Goal: Check status: Check status

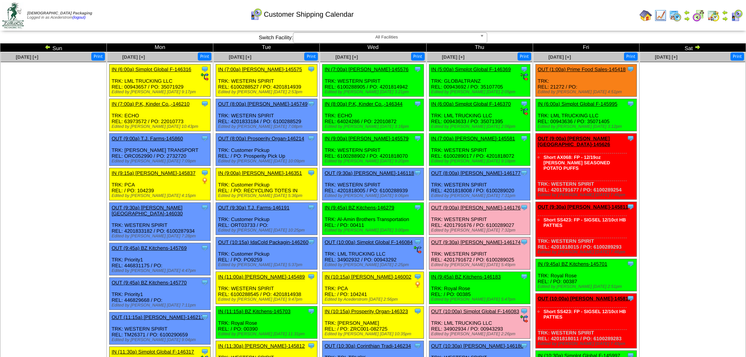
click at [44, 46] on td "Sun" at bounding box center [53, 48] width 106 height 9
click at [47, 47] on img at bounding box center [48, 47] width 6 height 6
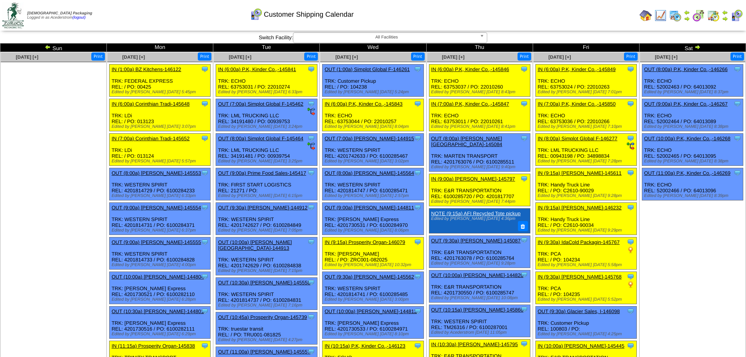
click at [47, 45] on img at bounding box center [48, 47] width 6 height 6
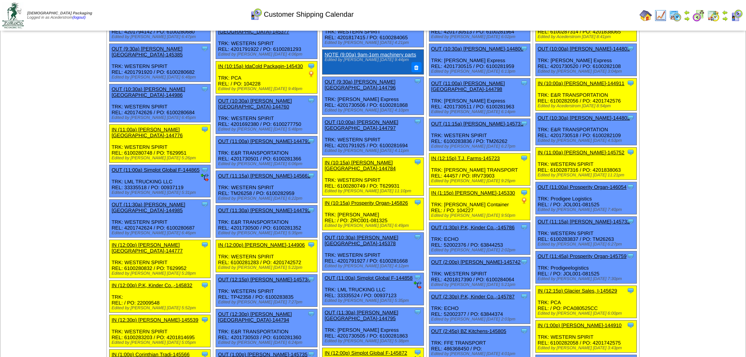
scroll to position [238, 0]
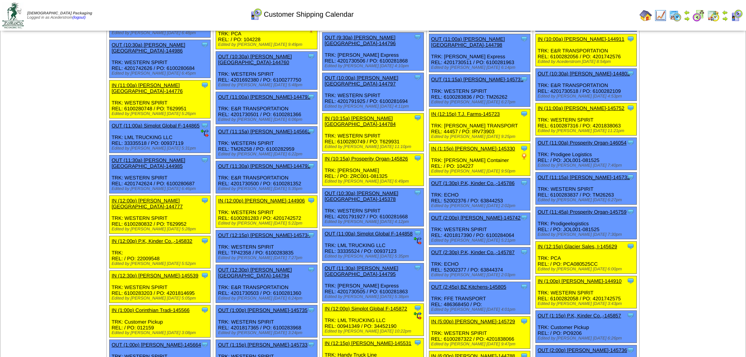
click at [383, 156] on link "IN (10:15a) Prosperity Organ-145826" at bounding box center [367, 159] width 84 height 6
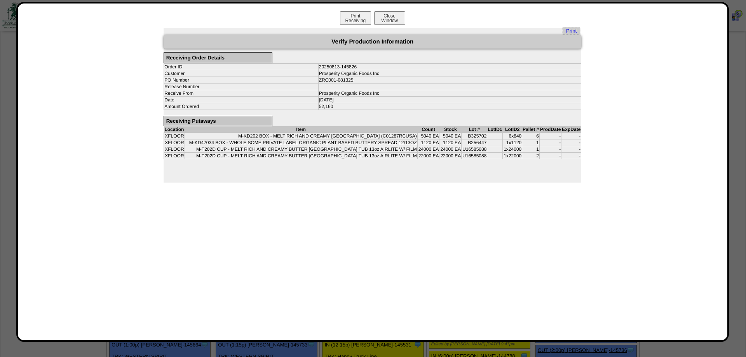
click at [439, 222] on div "Print Receiving Close Window Print Verify Production Information Receiving Orde…" at bounding box center [373, 171] width 694 height 321
click at [335, 83] on td "ZRC001-081325" at bounding box center [449, 80] width 263 height 7
click at [335, 79] on td "ZRC001-081325" at bounding box center [449, 80] width 263 height 7
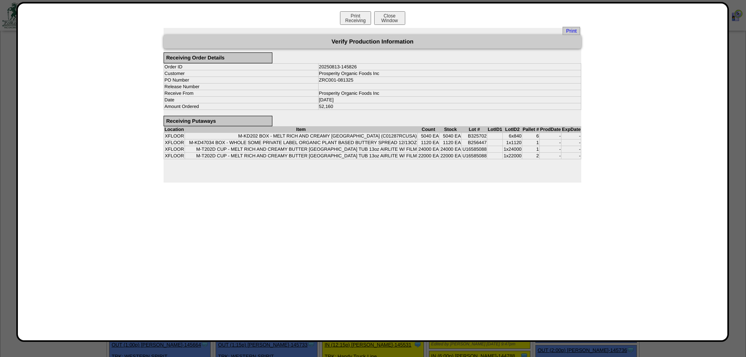
click at [526, 19] on div "Print Receiving Close Window" at bounding box center [373, 19] width 694 height 16
click at [397, 19] on button "Close Window" at bounding box center [389, 18] width 31 height 14
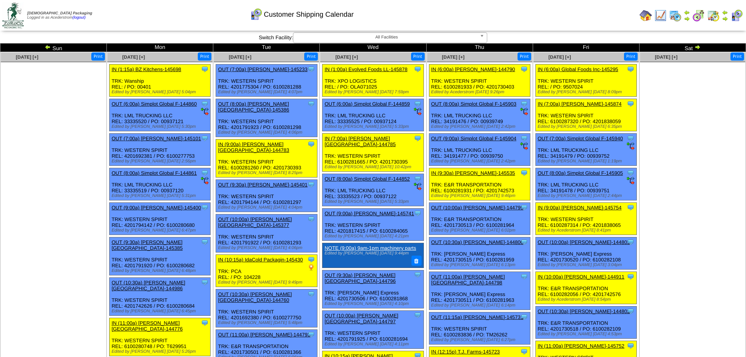
click at [84, 132] on ul at bounding box center [53, 120] width 105 height 117
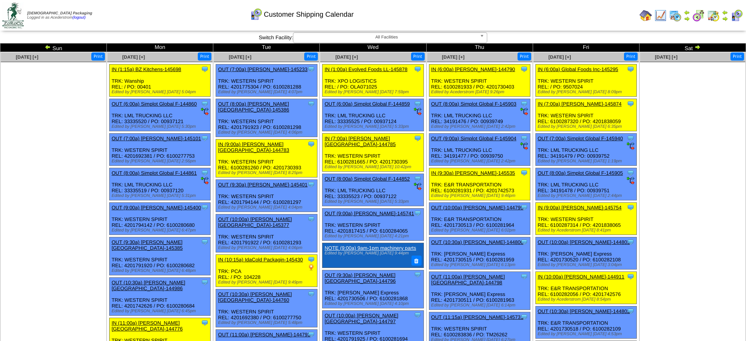
scroll to position [384, 0]
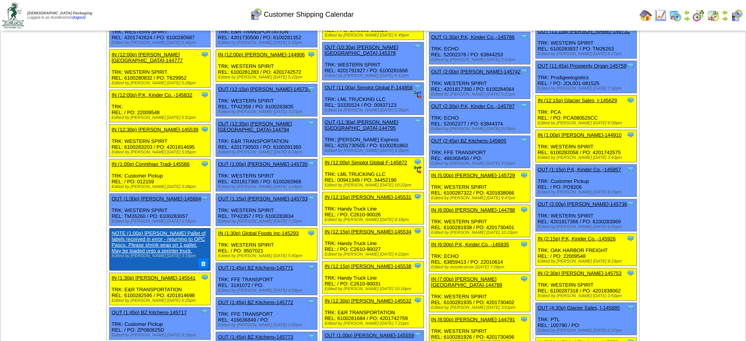
click at [84, 132] on td "Aug 10 [+] Print" at bounding box center [53, 305] width 106 height 1274
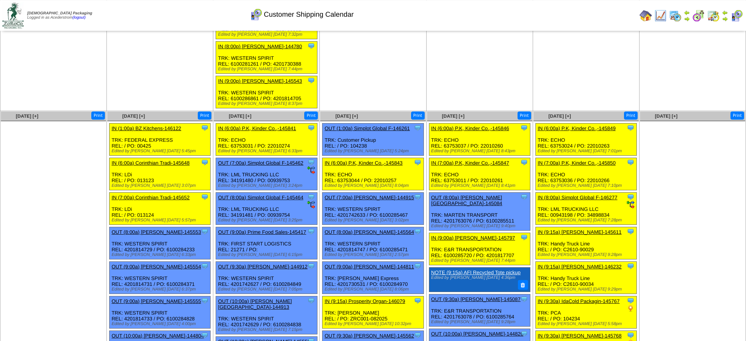
scroll to position [1177, 0]
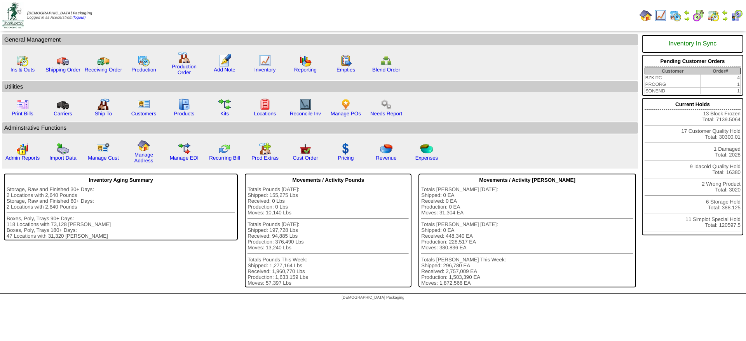
click at [727, 14] on img at bounding box center [725, 12] width 6 height 6
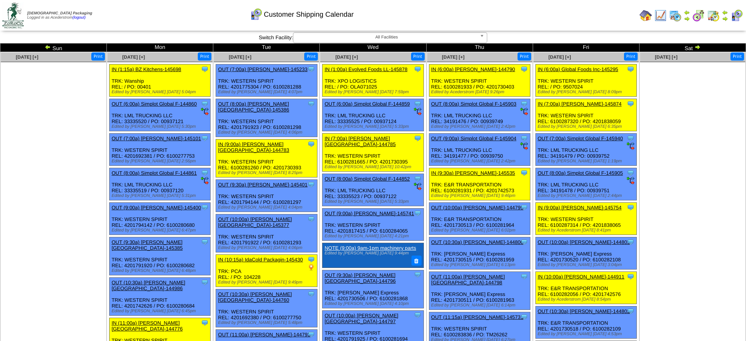
click at [696, 49] on img at bounding box center [697, 47] width 6 height 6
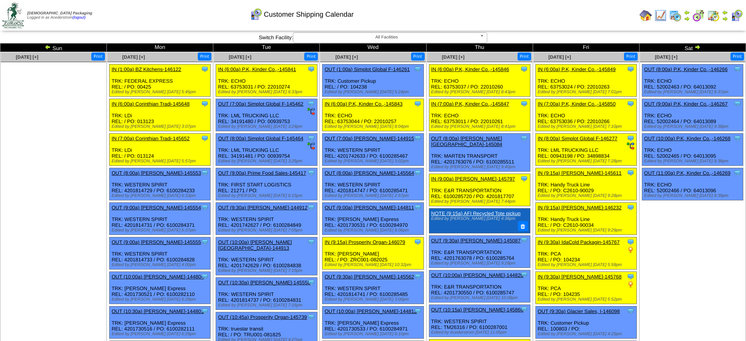
click at [698, 46] on img at bounding box center [697, 47] width 6 height 6
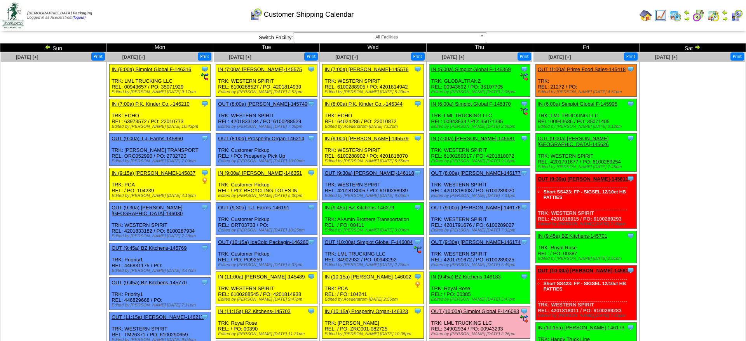
click at [54, 141] on ul at bounding box center [53, 120] width 105 height 117
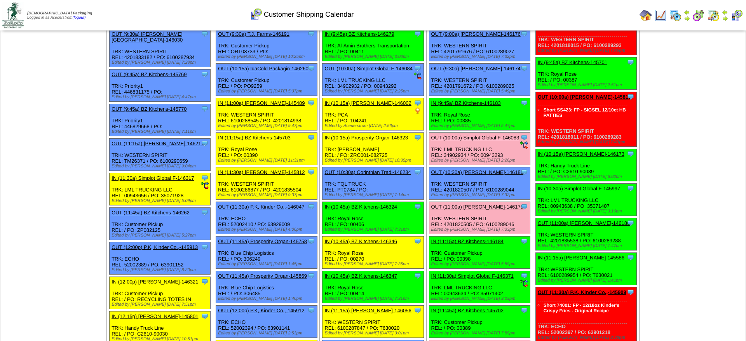
scroll to position [174, 0]
click at [495, 141] on link "OUT (10:00a) Simplot Global F-146083" at bounding box center [475, 138] width 88 height 6
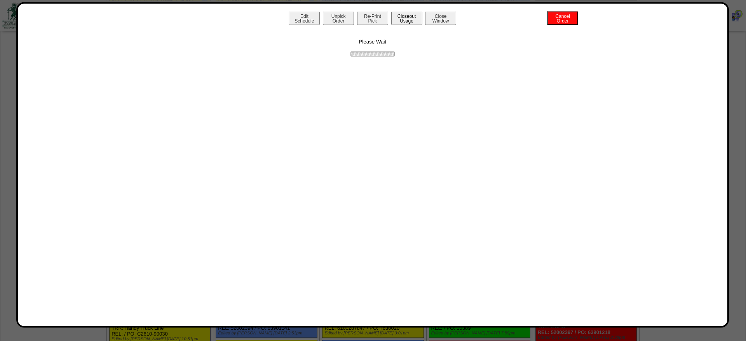
click at [400, 19] on button "Closeout Usage" at bounding box center [406, 18] width 31 height 14
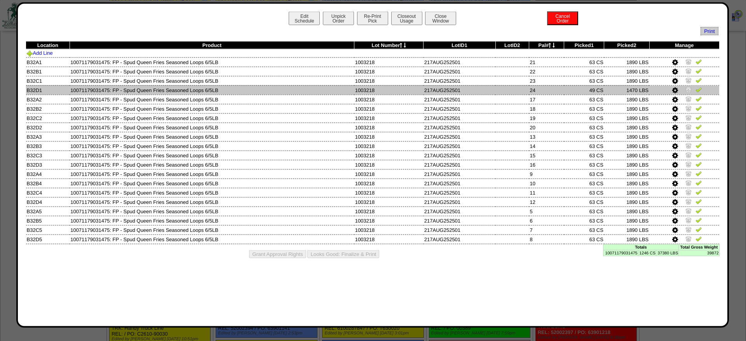
scroll to position [173, 0]
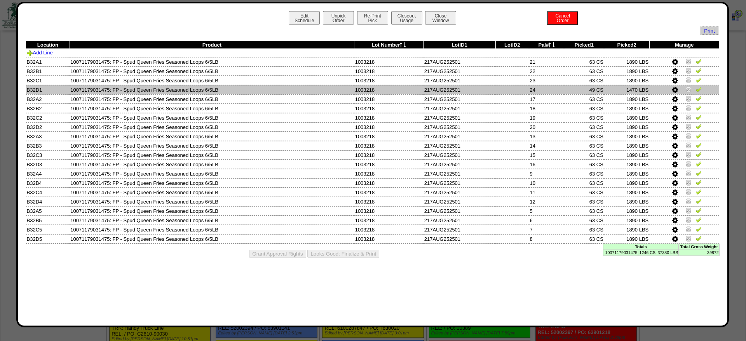
click at [687, 89] on img at bounding box center [689, 89] width 6 height 6
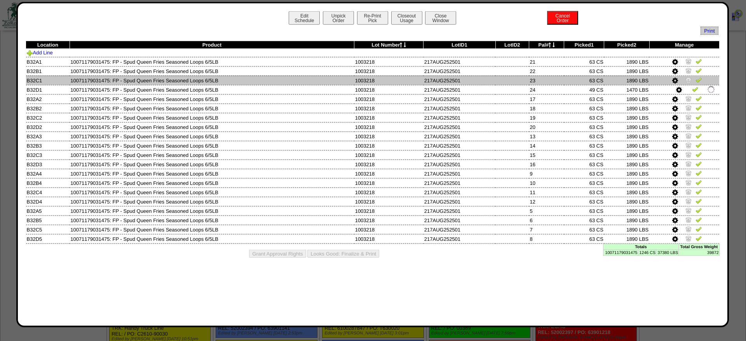
click at [688, 83] on img at bounding box center [689, 80] width 6 height 6
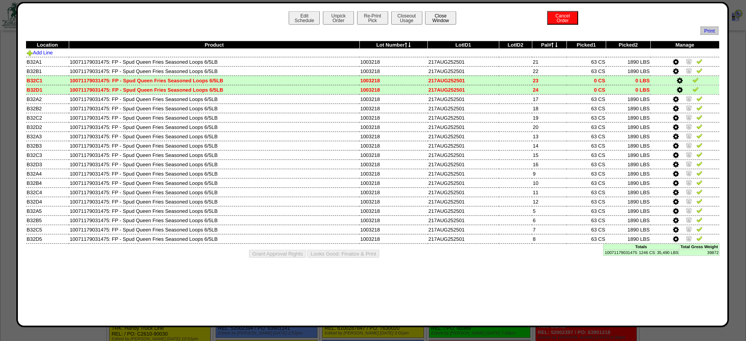
click at [450, 19] on button "Close Window" at bounding box center [440, 18] width 31 height 14
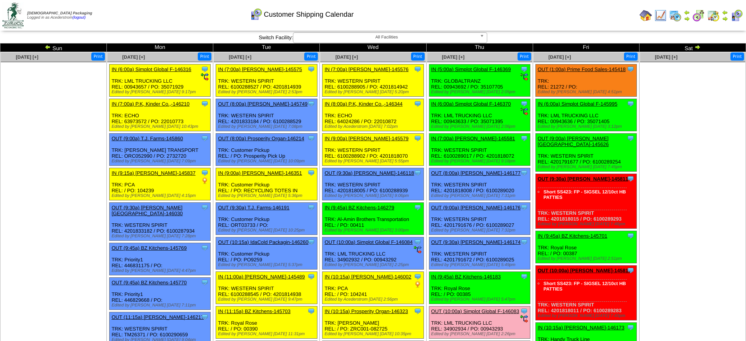
scroll to position [40, 0]
